Goal: Information Seeking & Learning: Find specific fact

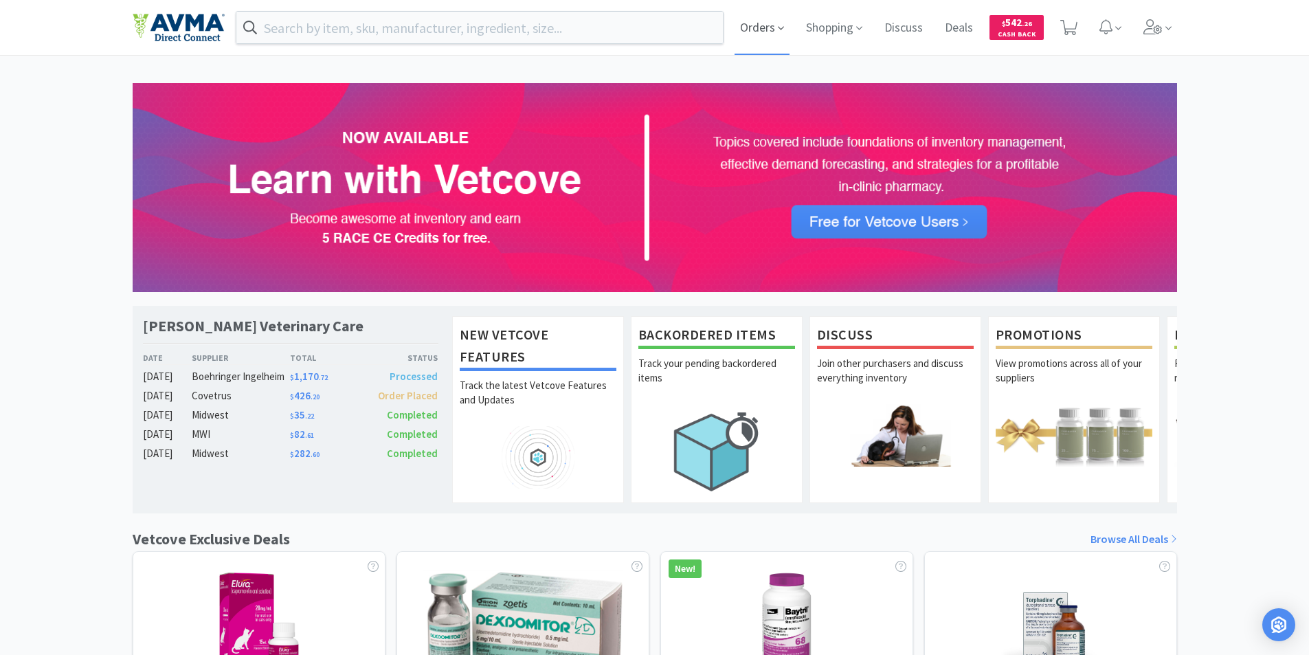
click at [758, 27] on span "Orders" at bounding box center [762, 27] width 55 height 55
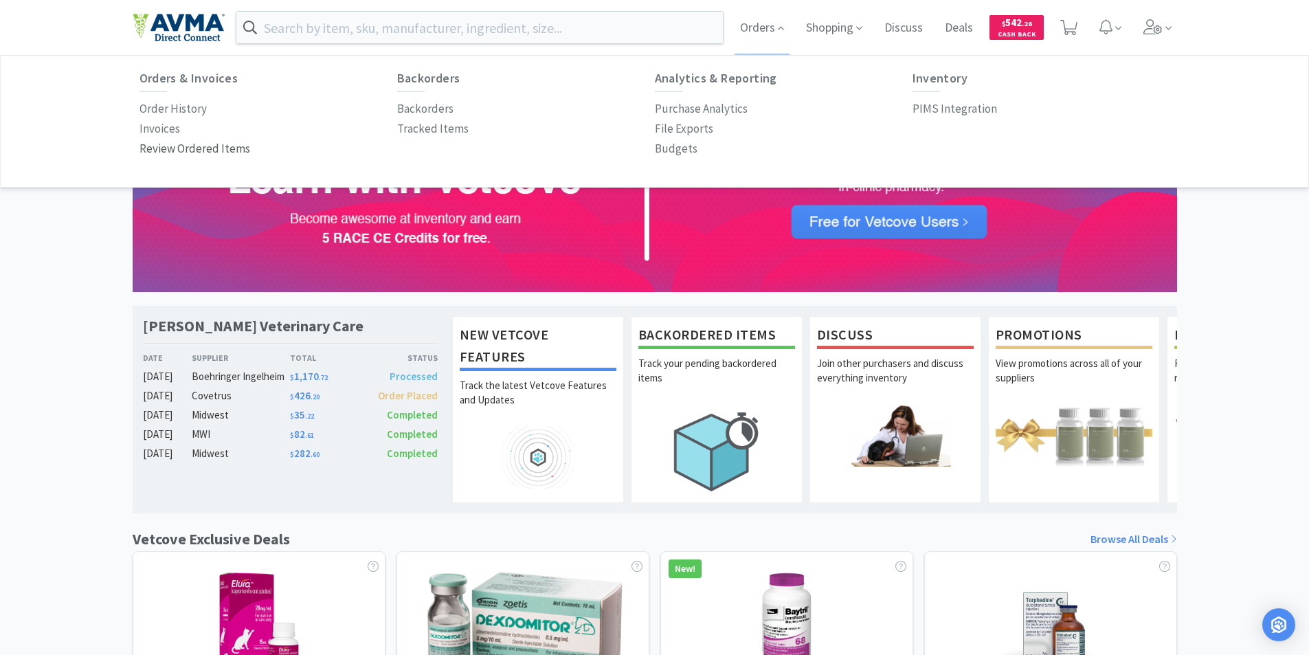
click at [157, 104] on p "Order History" at bounding box center [173, 109] width 67 height 19
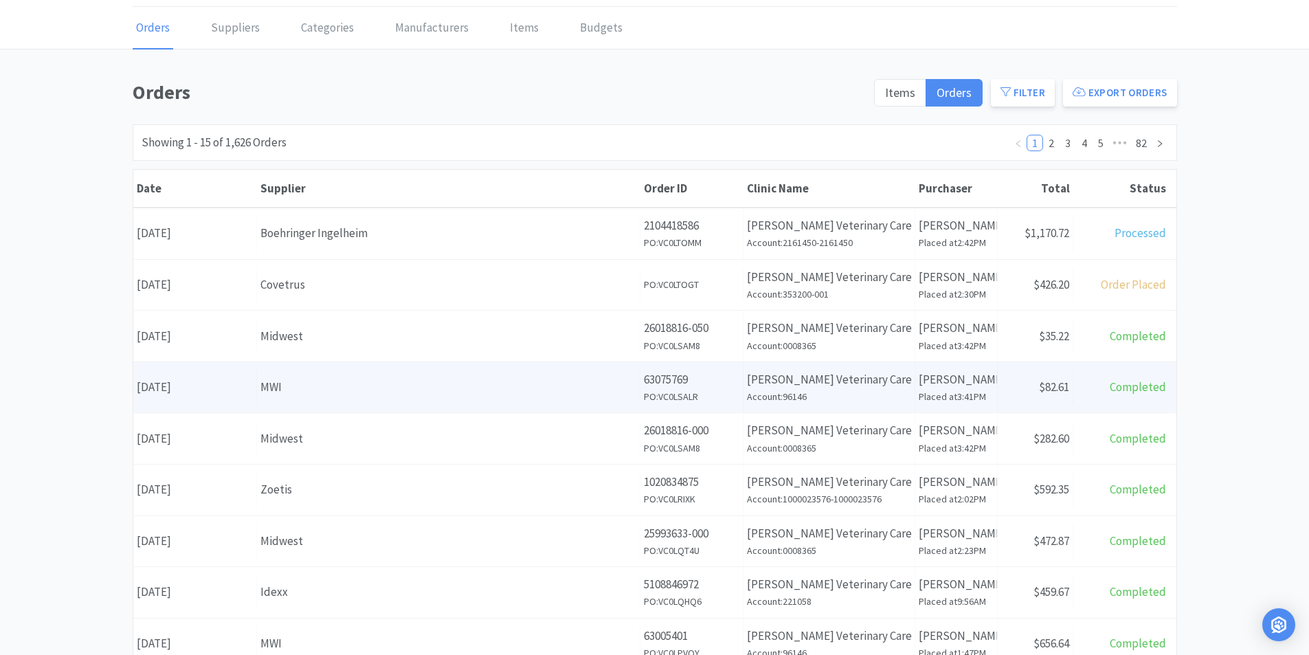
scroll to position [69, 0]
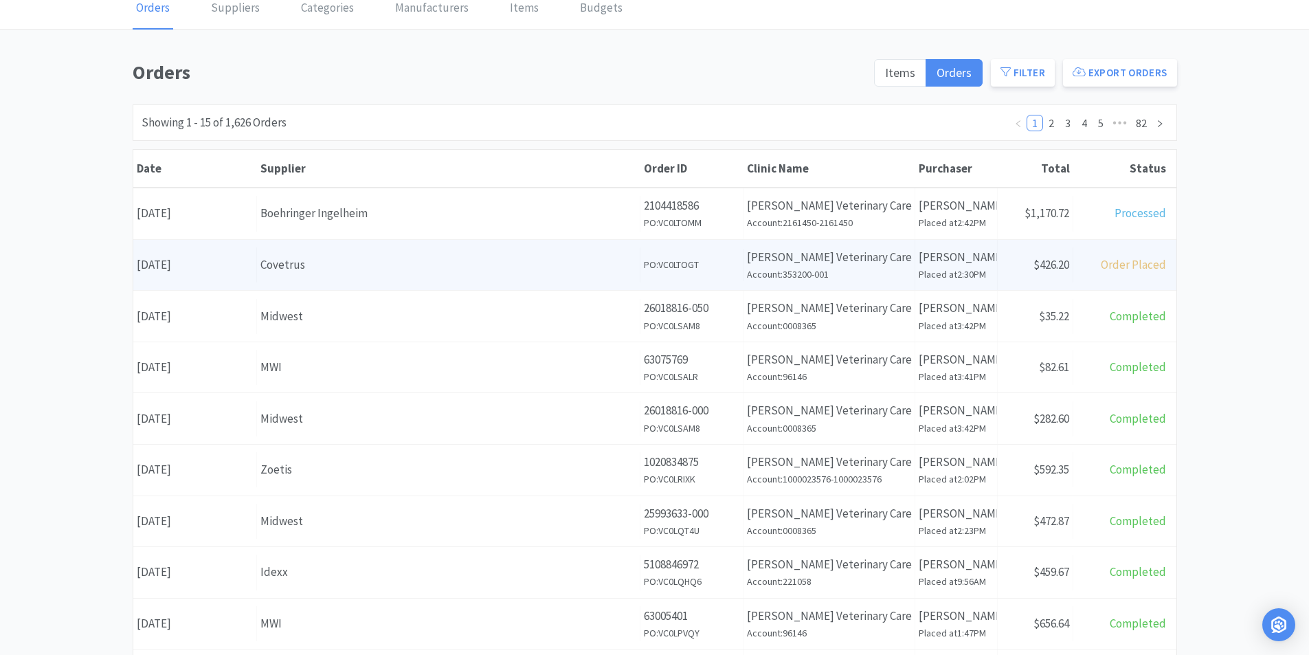
click at [202, 267] on div "Date [DATE]" at bounding box center [195, 264] width 124 height 35
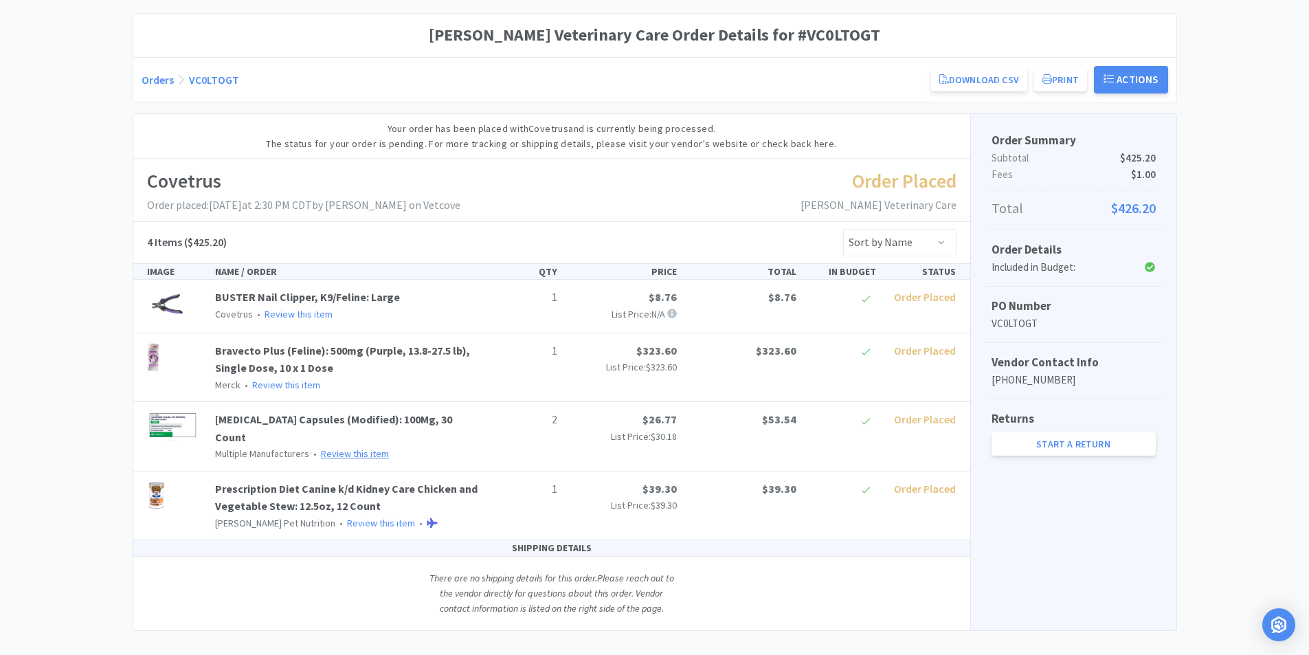
scroll to position [114, 0]
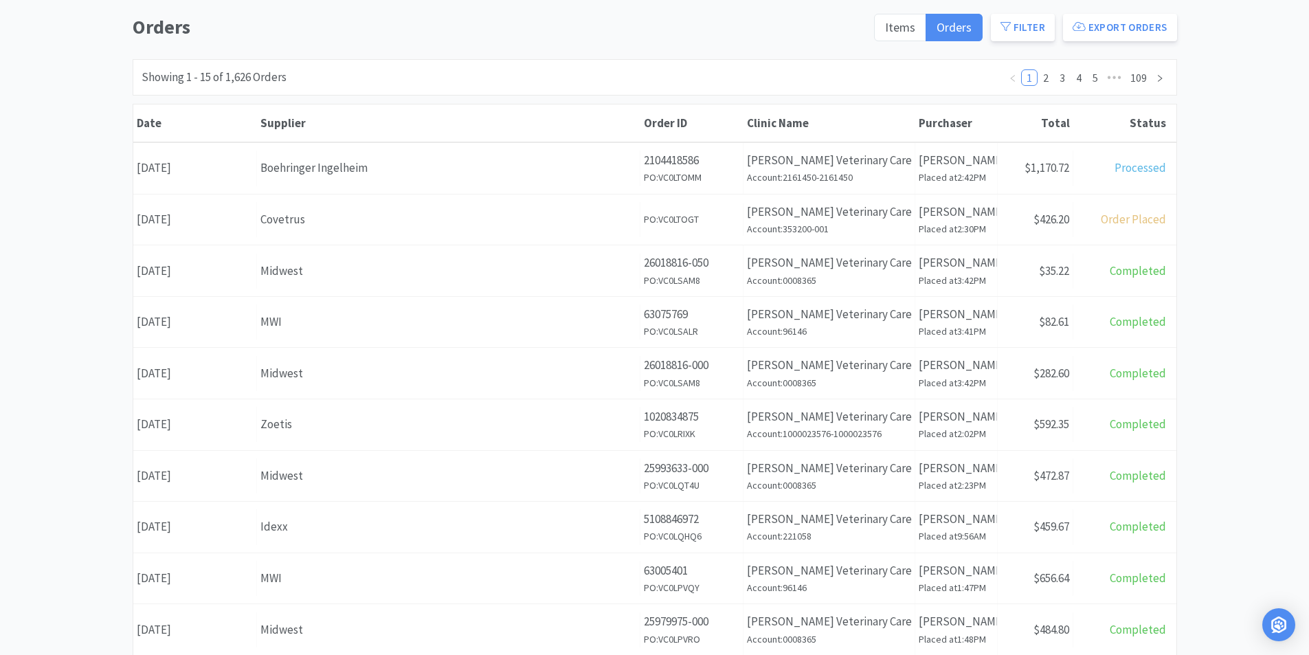
scroll to position [69, 0]
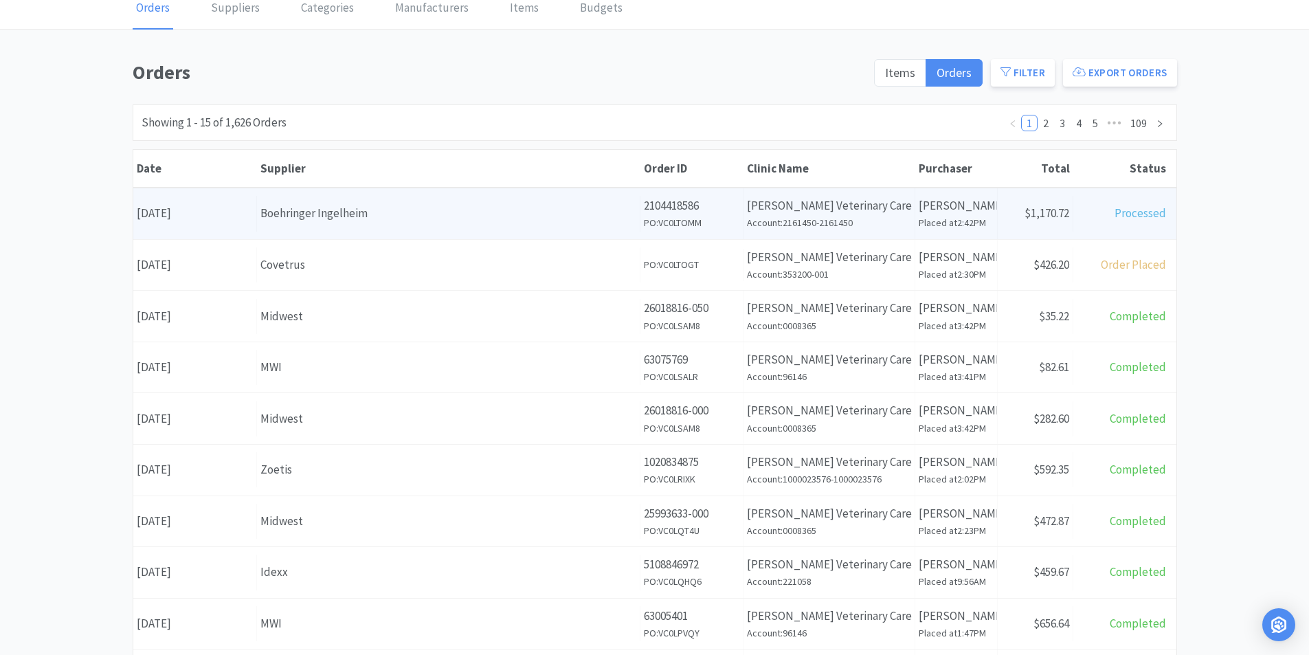
click at [195, 214] on div "Date [DATE]" at bounding box center [195, 213] width 124 height 35
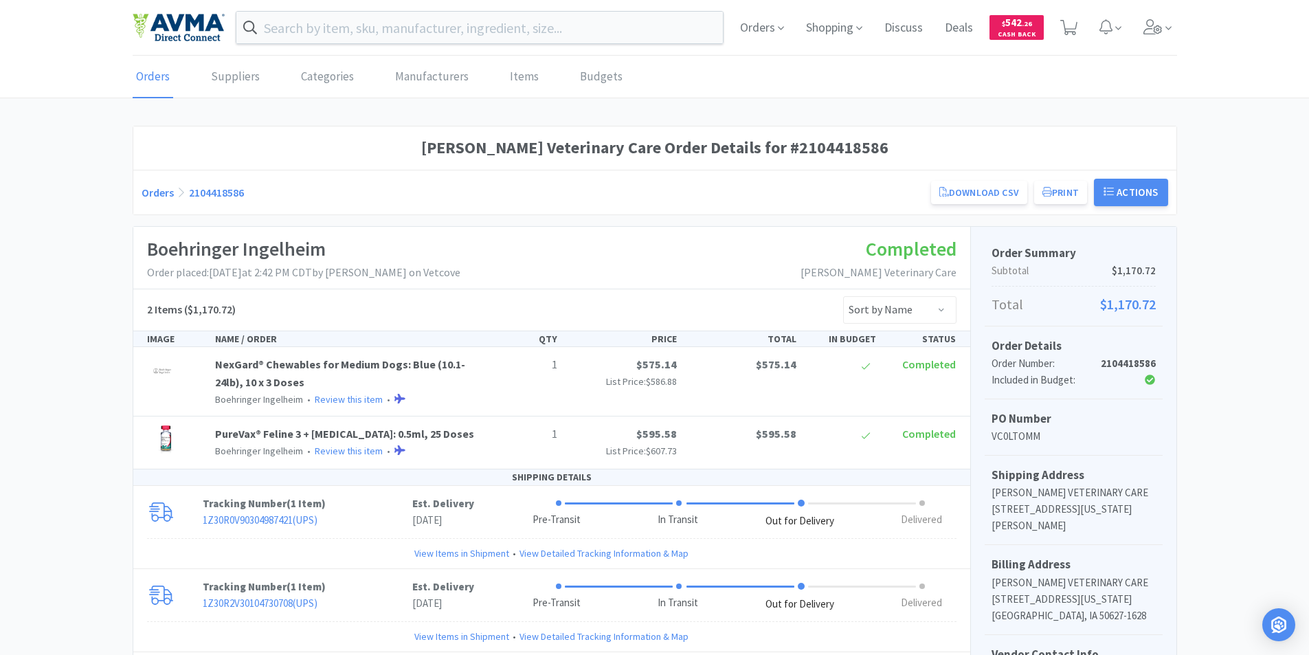
scroll to position [69, 0]
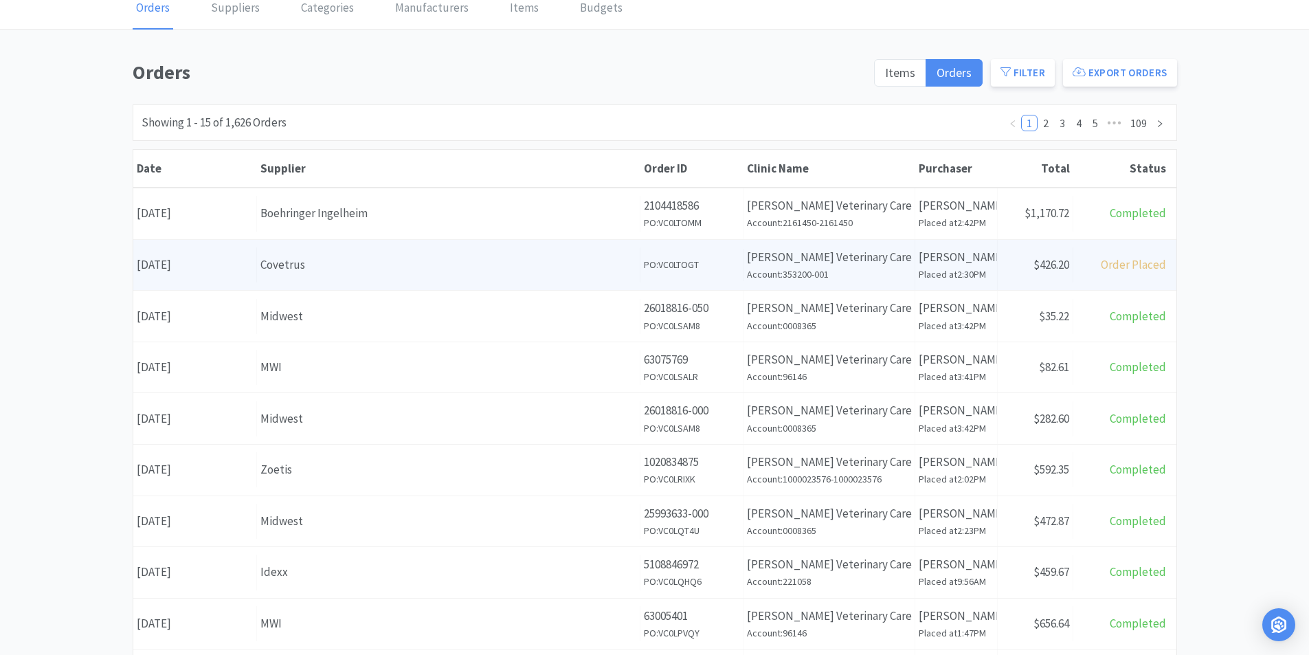
click at [181, 265] on div "Date [DATE]" at bounding box center [195, 264] width 124 height 35
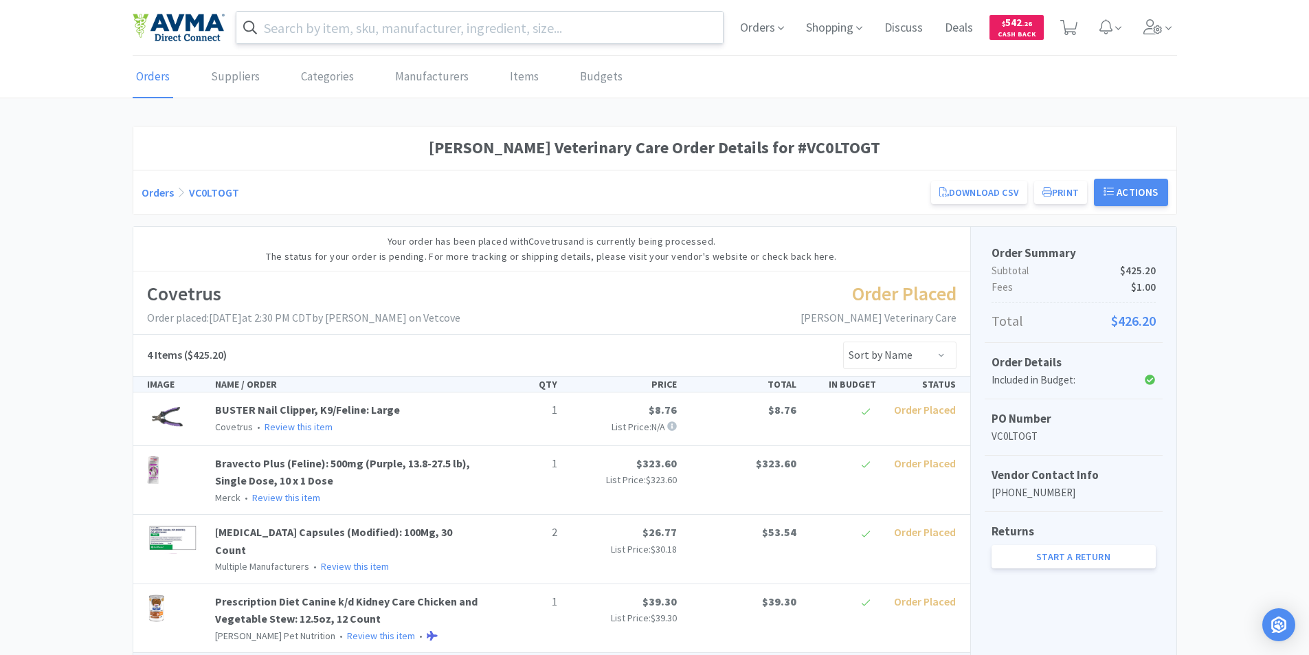
click at [298, 25] on input "text" at bounding box center [479, 28] width 487 height 32
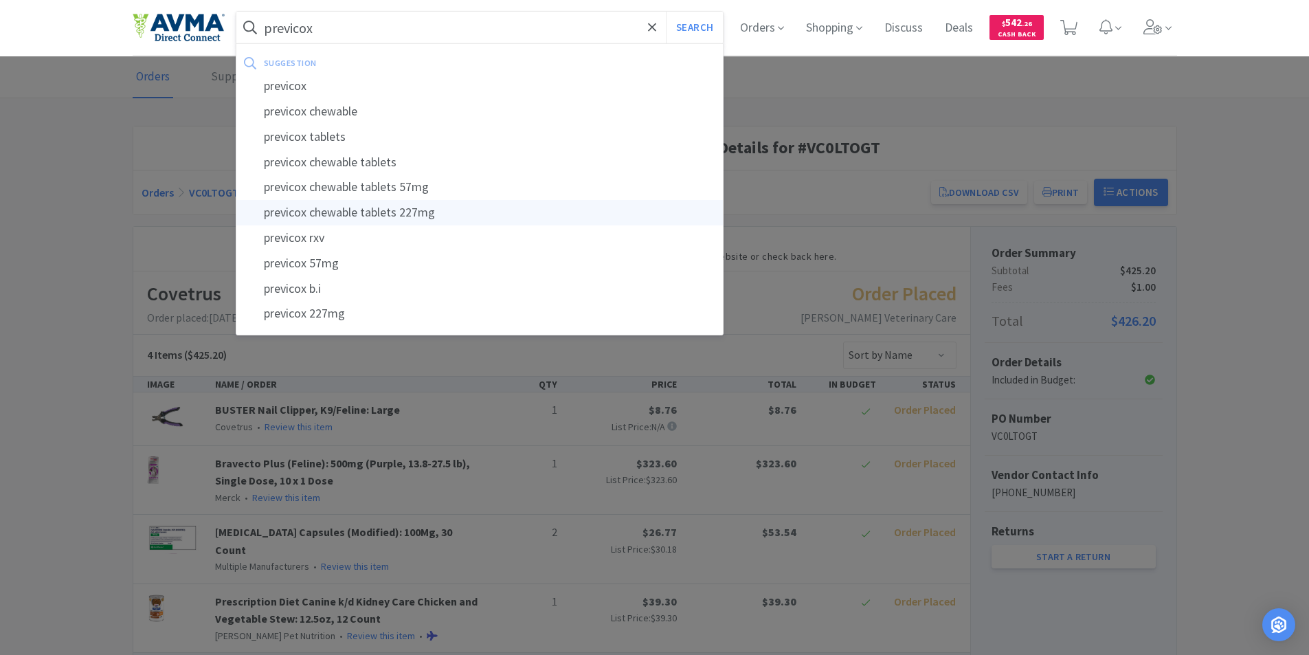
click at [374, 214] on div "previcox chewable tablets 227mg" at bounding box center [479, 212] width 487 height 25
type input "previcox chewable tablets 227mg"
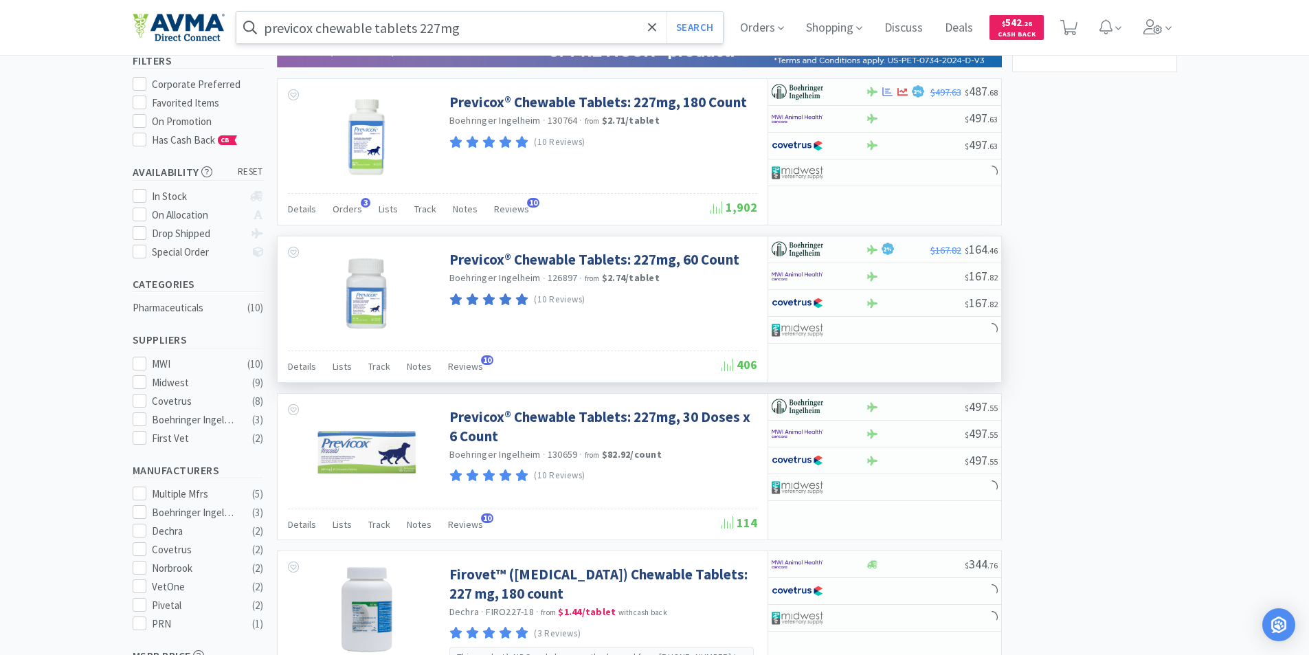
scroll to position [69, 0]
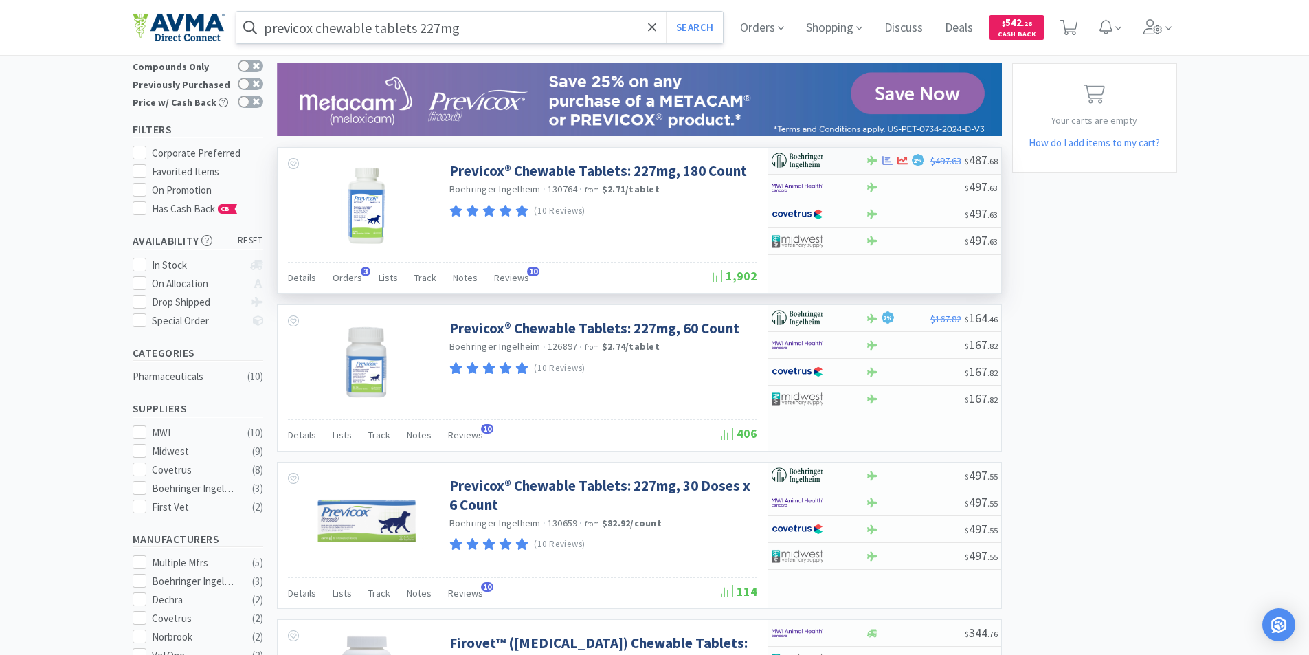
click at [800, 157] on img at bounding box center [798, 161] width 52 height 21
select select "1"
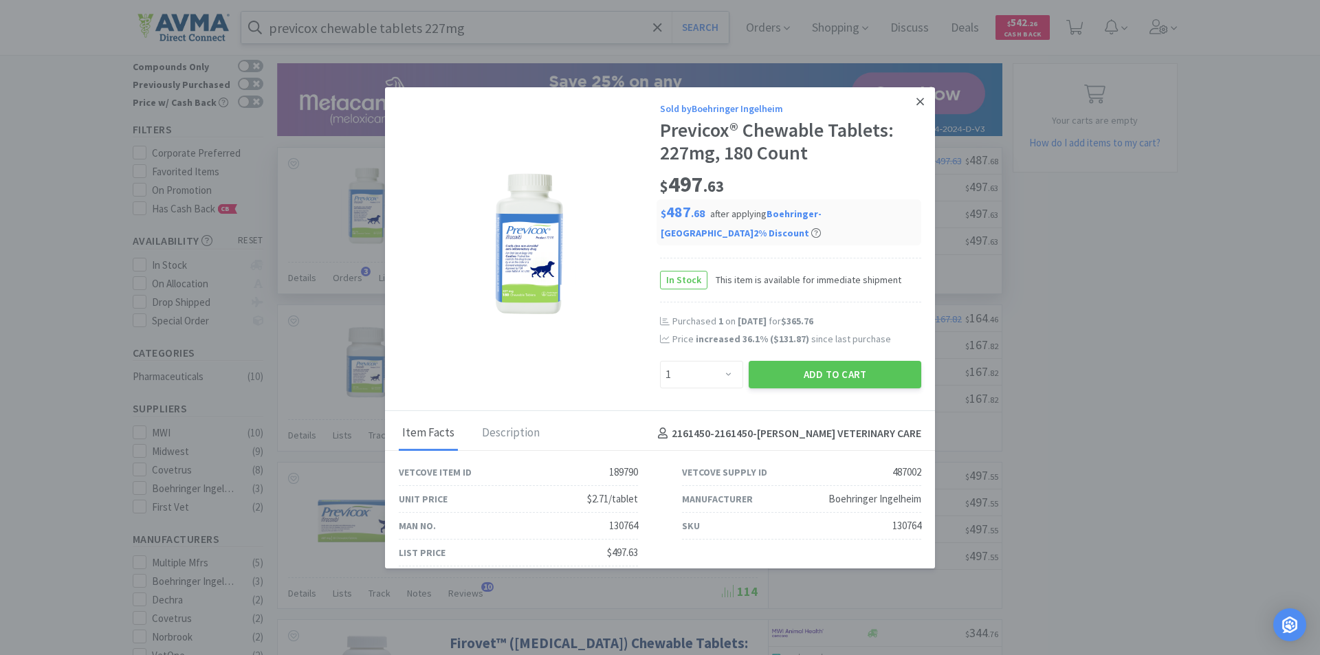
click at [916, 99] on icon at bounding box center [920, 102] width 8 height 12
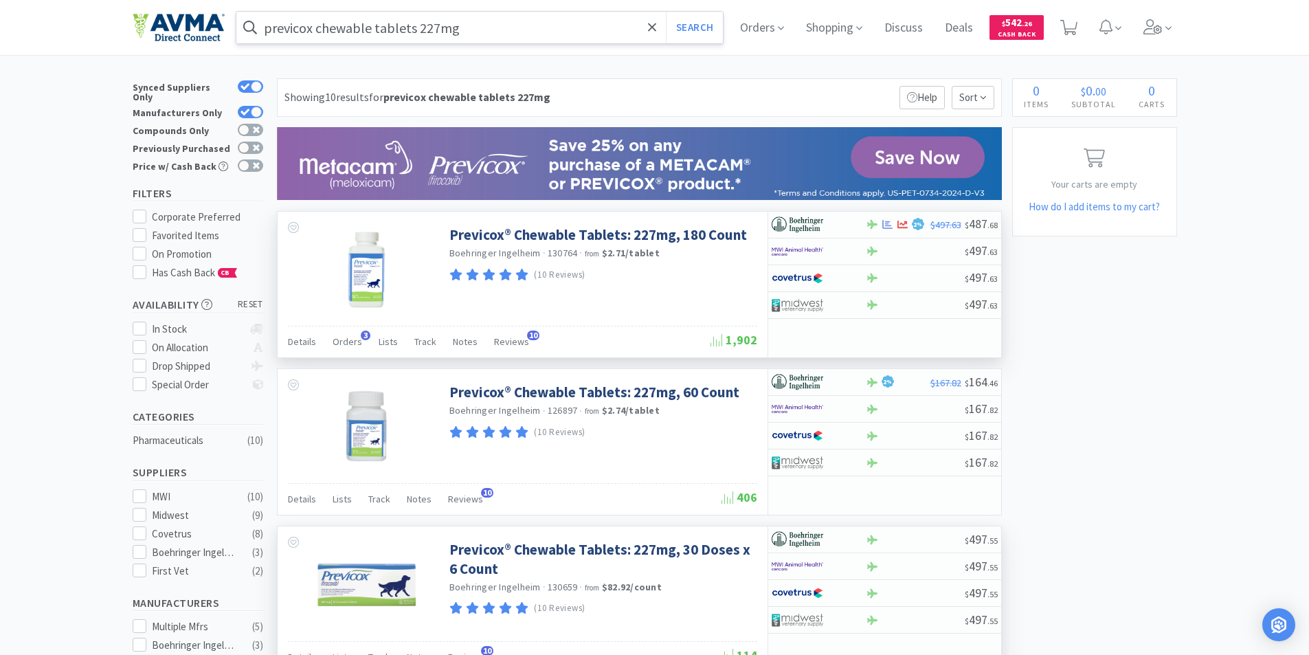
scroll to position [0, 0]
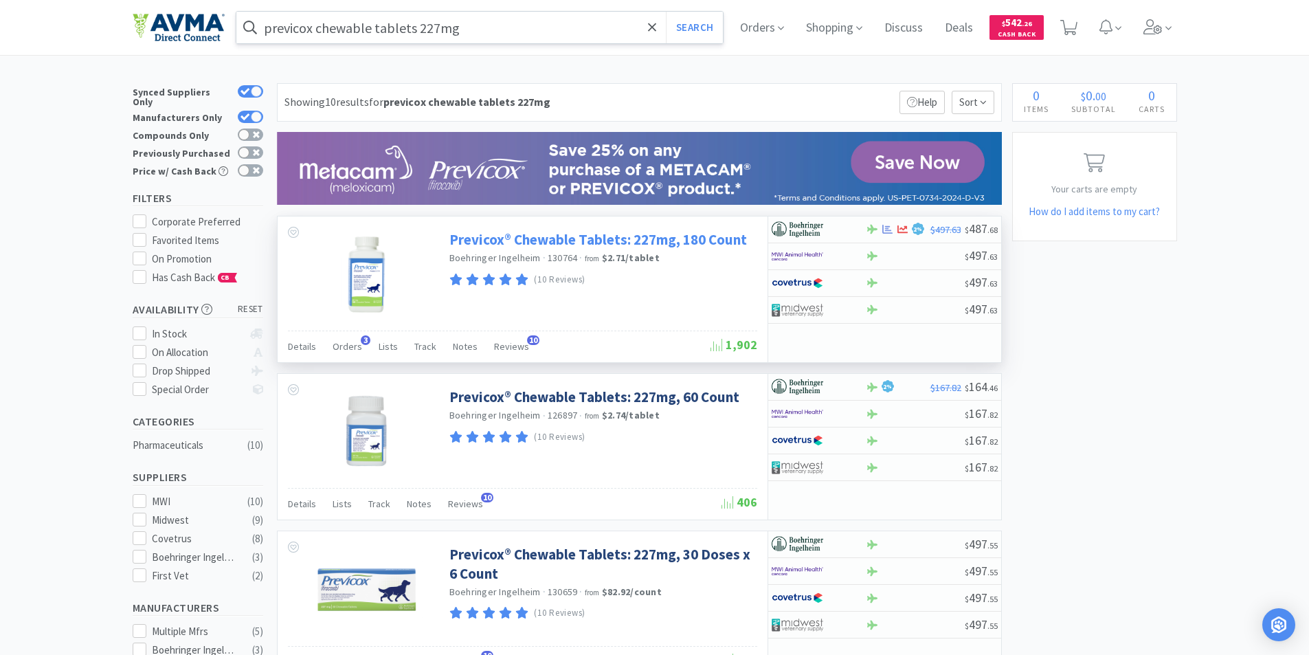
click at [479, 240] on link "Previcox® Chewable Tablets: 227mg, 180 Count" at bounding box center [599, 239] width 298 height 19
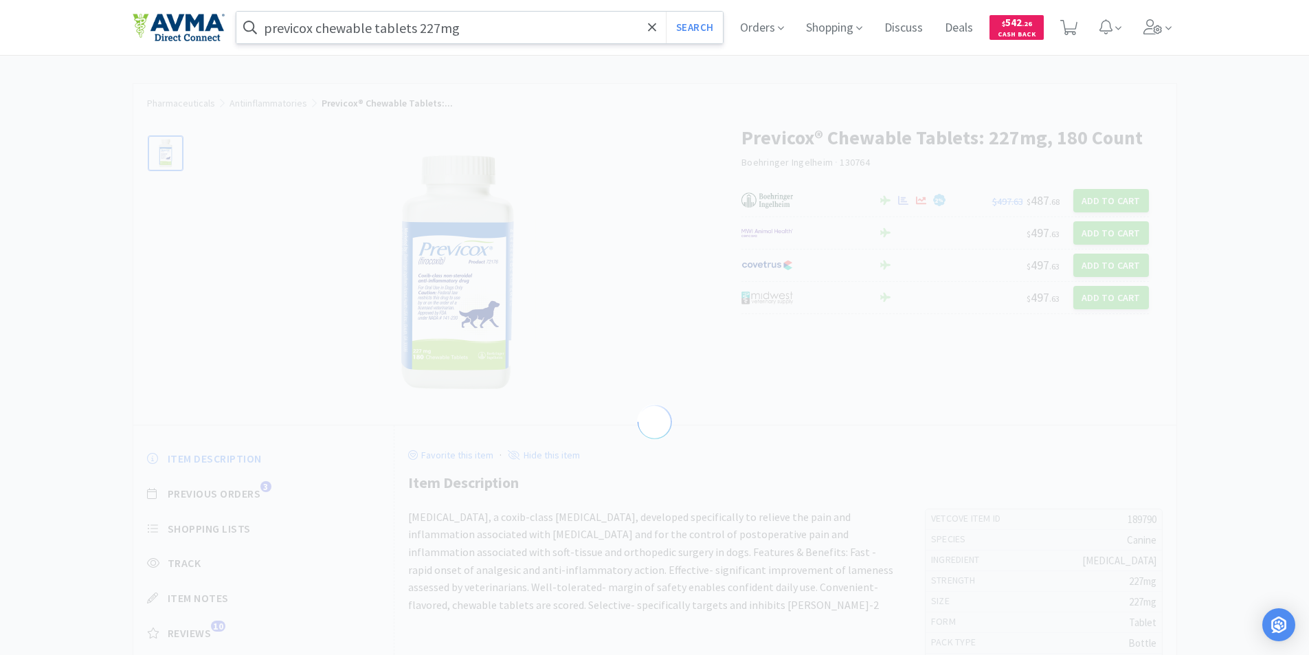
select select "189790"
